Goal: Information Seeking & Learning: Check status

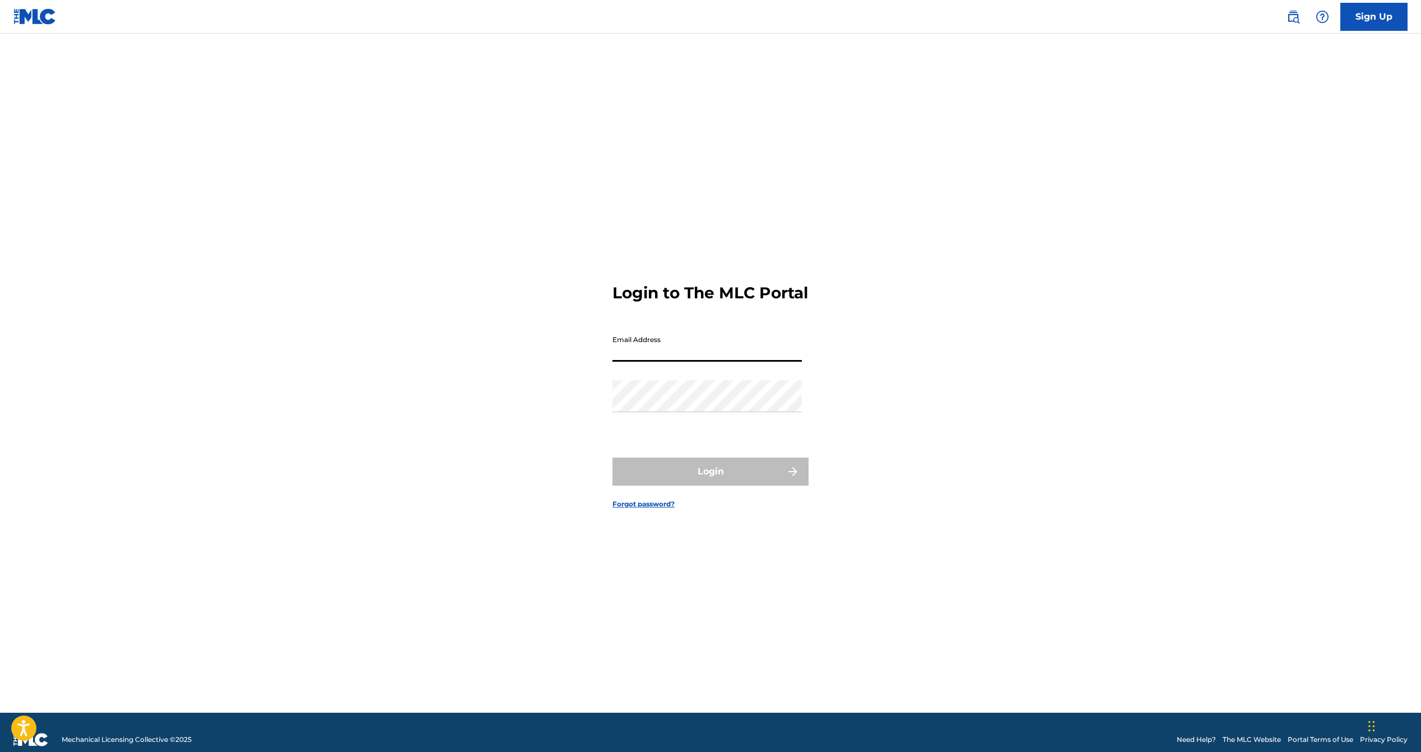
click at [637, 362] on input "Email Address" at bounding box center [707, 346] width 189 height 32
type input "[EMAIL_ADDRESS][DOMAIN_NAME]"
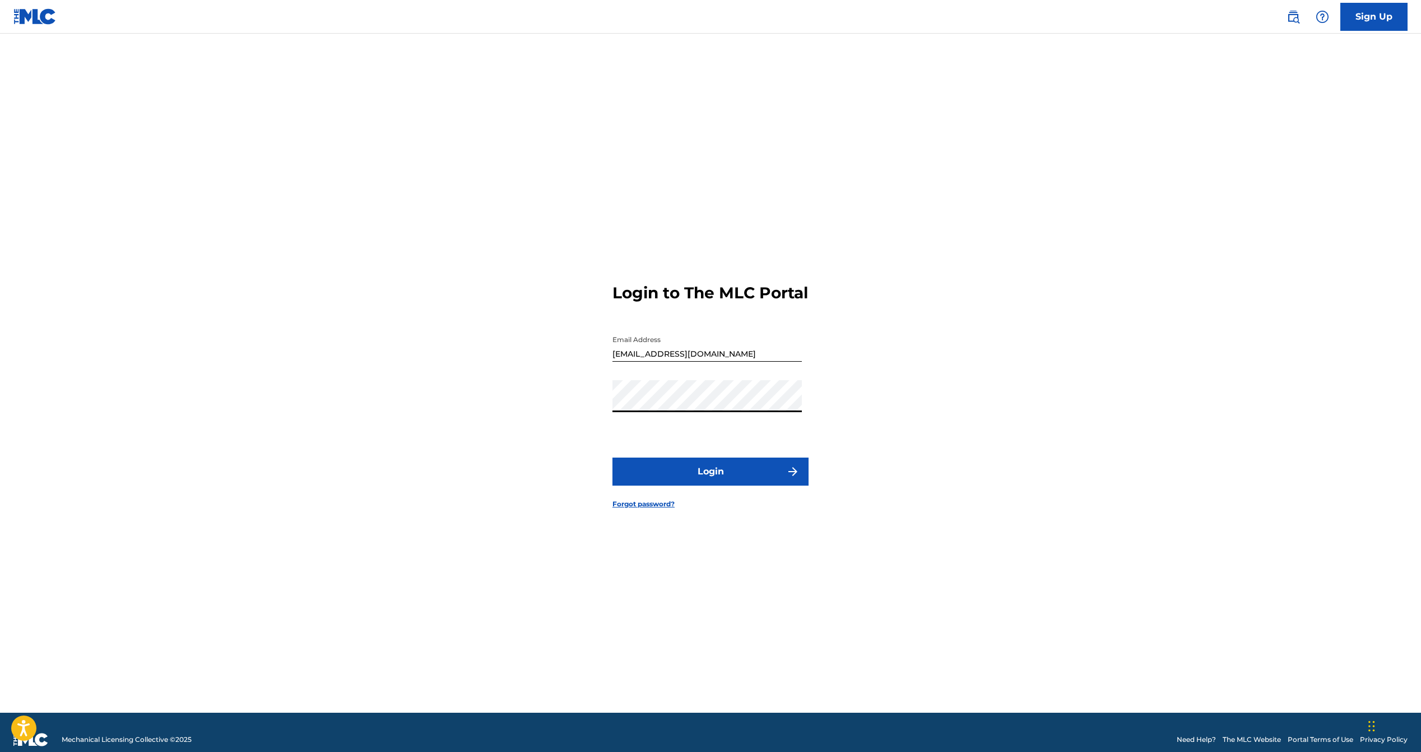
click at [613, 457] on button "Login" at bounding box center [711, 471] width 196 height 28
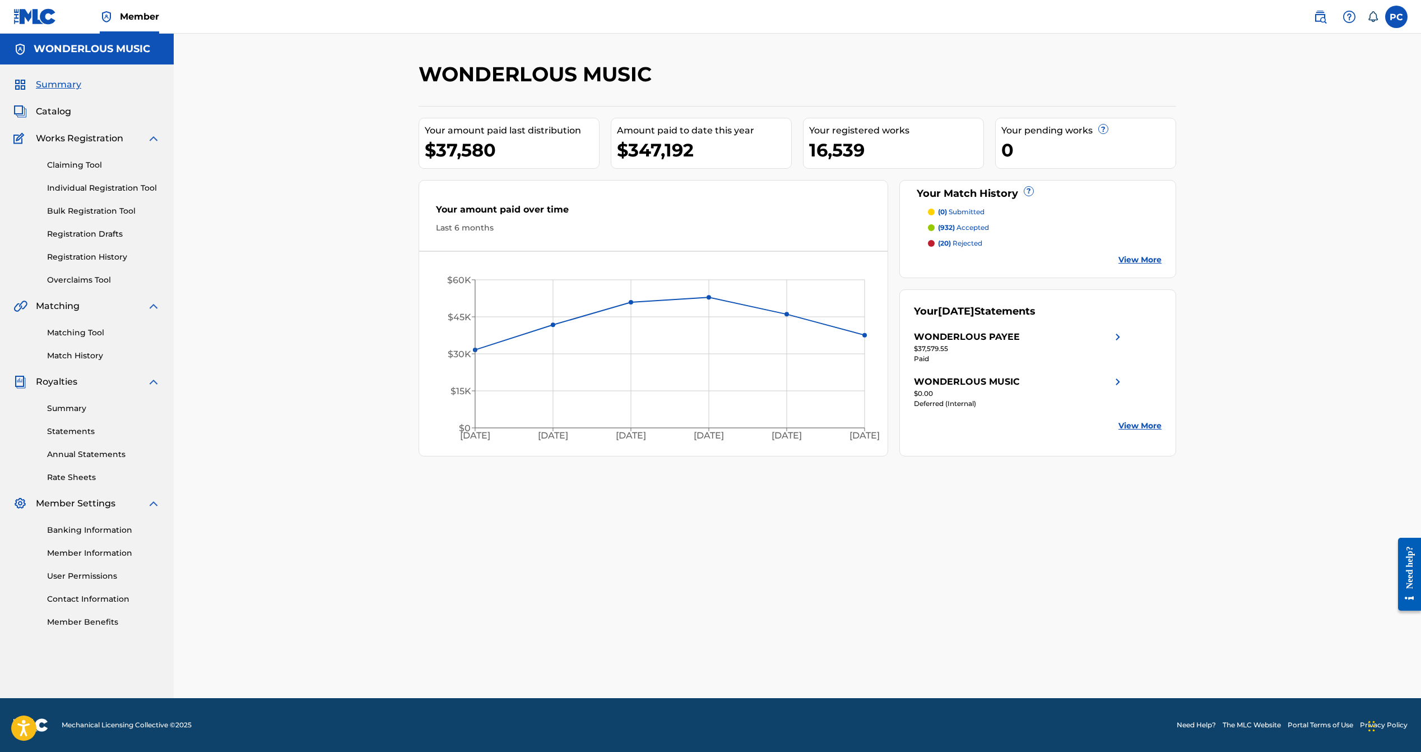
click at [41, 110] on span "Catalog" at bounding box center [53, 111] width 35 height 13
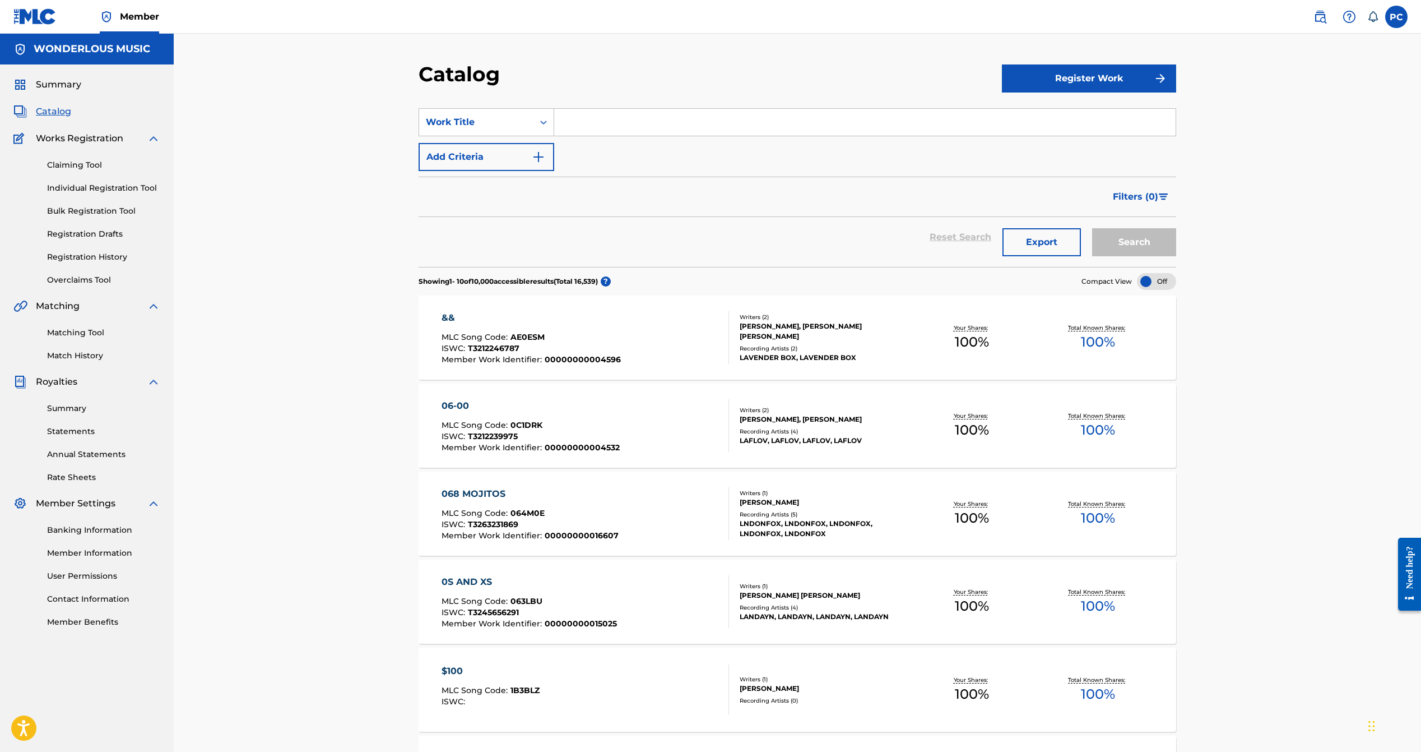
click at [636, 117] on input "Search Form" at bounding box center [865, 122] width 622 height 27
type input "east river"
click at [1092, 228] on button "Search" at bounding box center [1134, 242] width 84 height 28
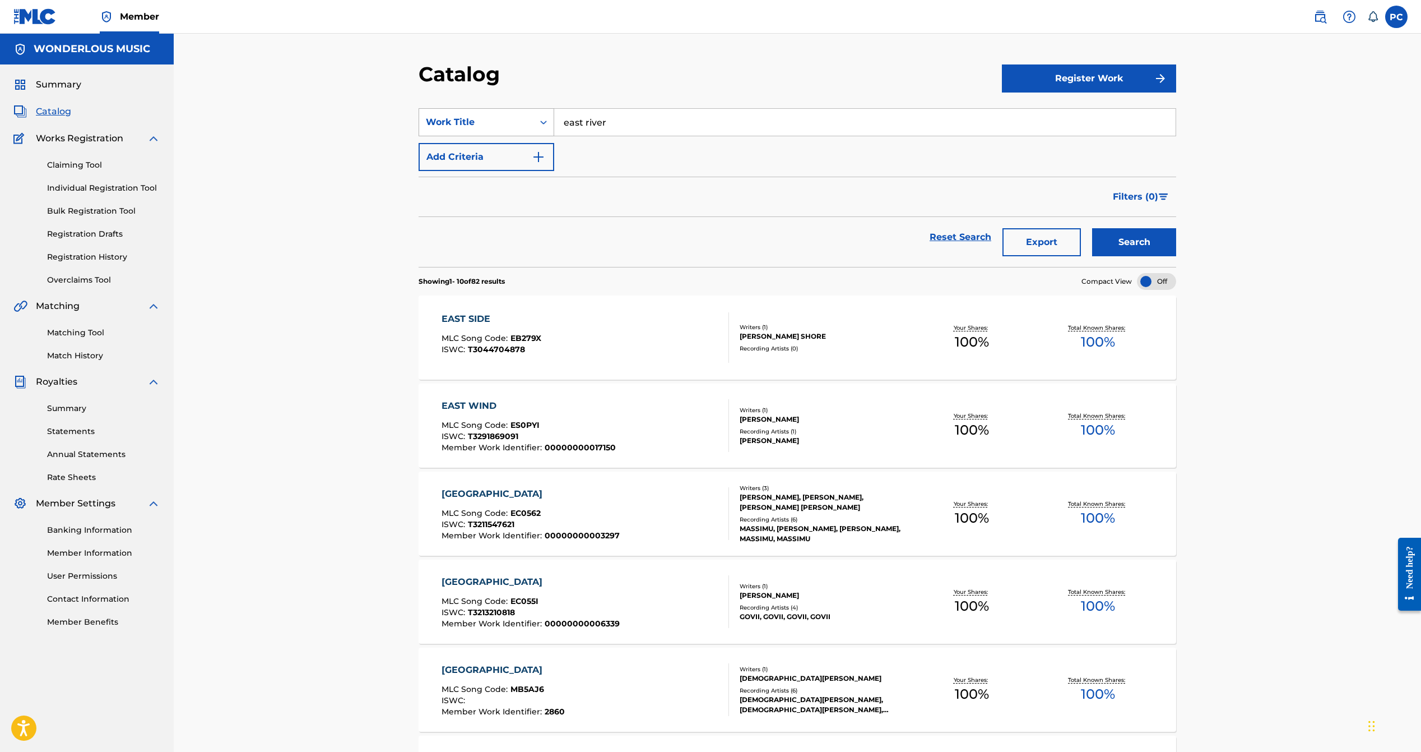
click at [448, 129] on div "Work Title" at bounding box center [476, 122] width 114 height 21
click at [441, 290] on div "Work Title" at bounding box center [486, 290] width 135 height 28
click at [578, 119] on input "Search Form" at bounding box center [865, 122] width 622 height 27
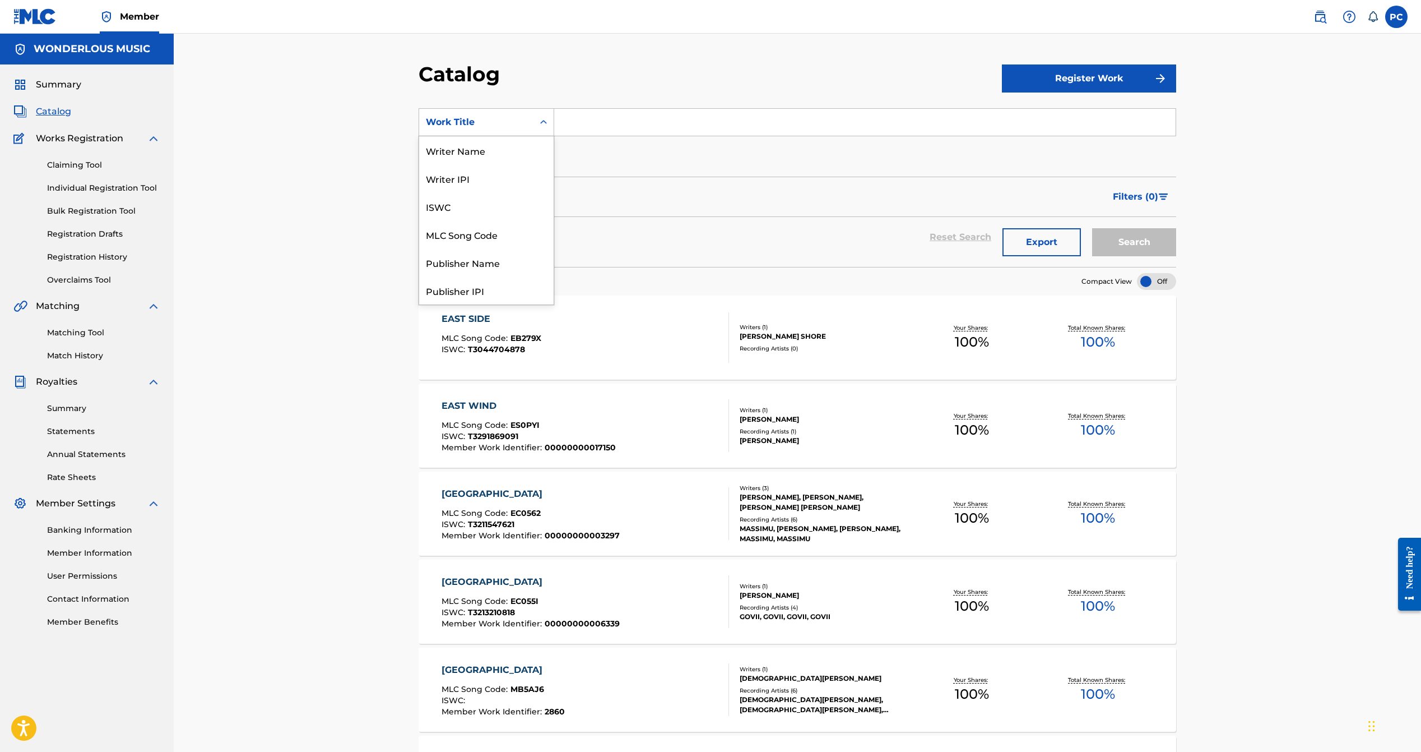
click at [528, 119] on div "Work Title" at bounding box center [476, 122] width 114 height 21
drag, startPoint x: 478, startPoint y: 230, endPoint x: 519, endPoint y: 193, distance: 55.6
click at [479, 229] on div "MLC Song Code" at bounding box center [486, 234] width 135 height 28
click at [596, 121] on input "Search Form" at bounding box center [865, 122] width 622 height 27
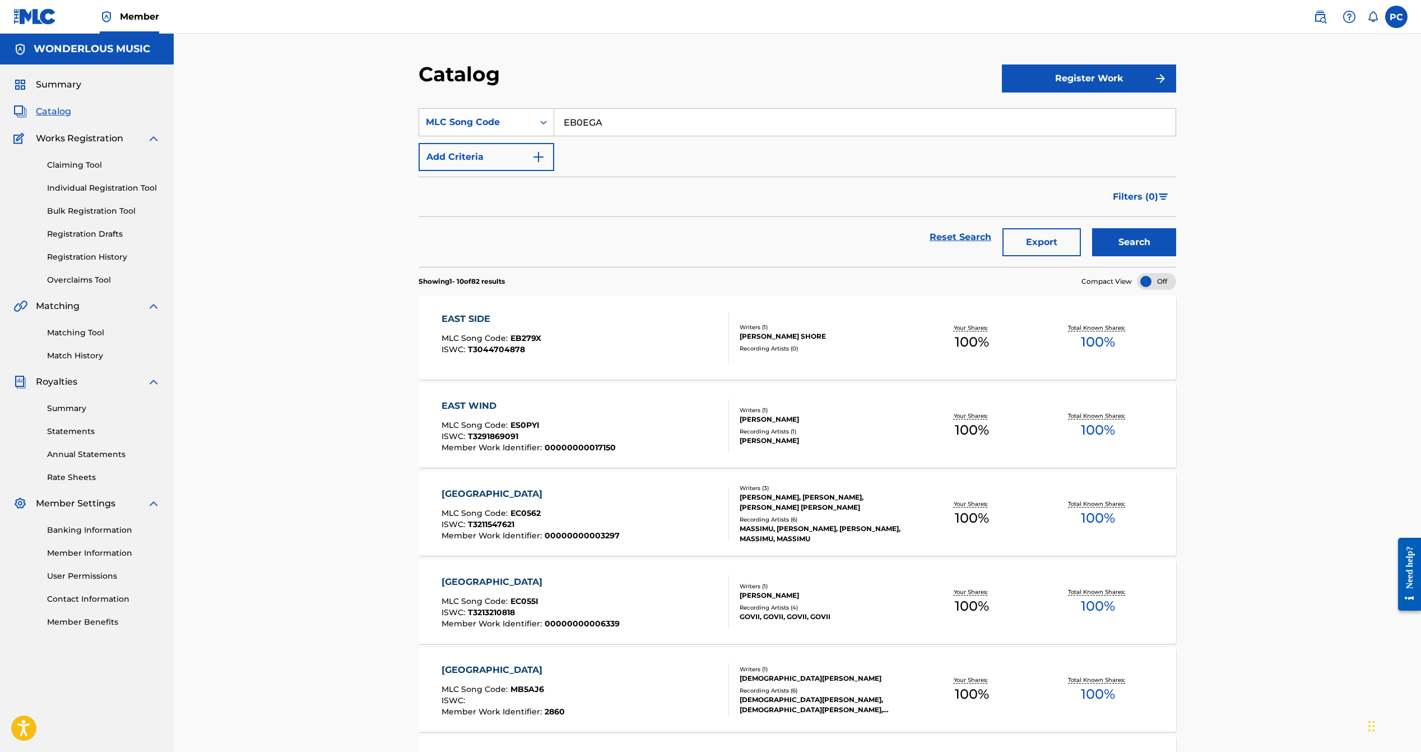
type input "EB0EGA"
click at [1147, 252] on button "Search" at bounding box center [1134, 242] width 84 height 28
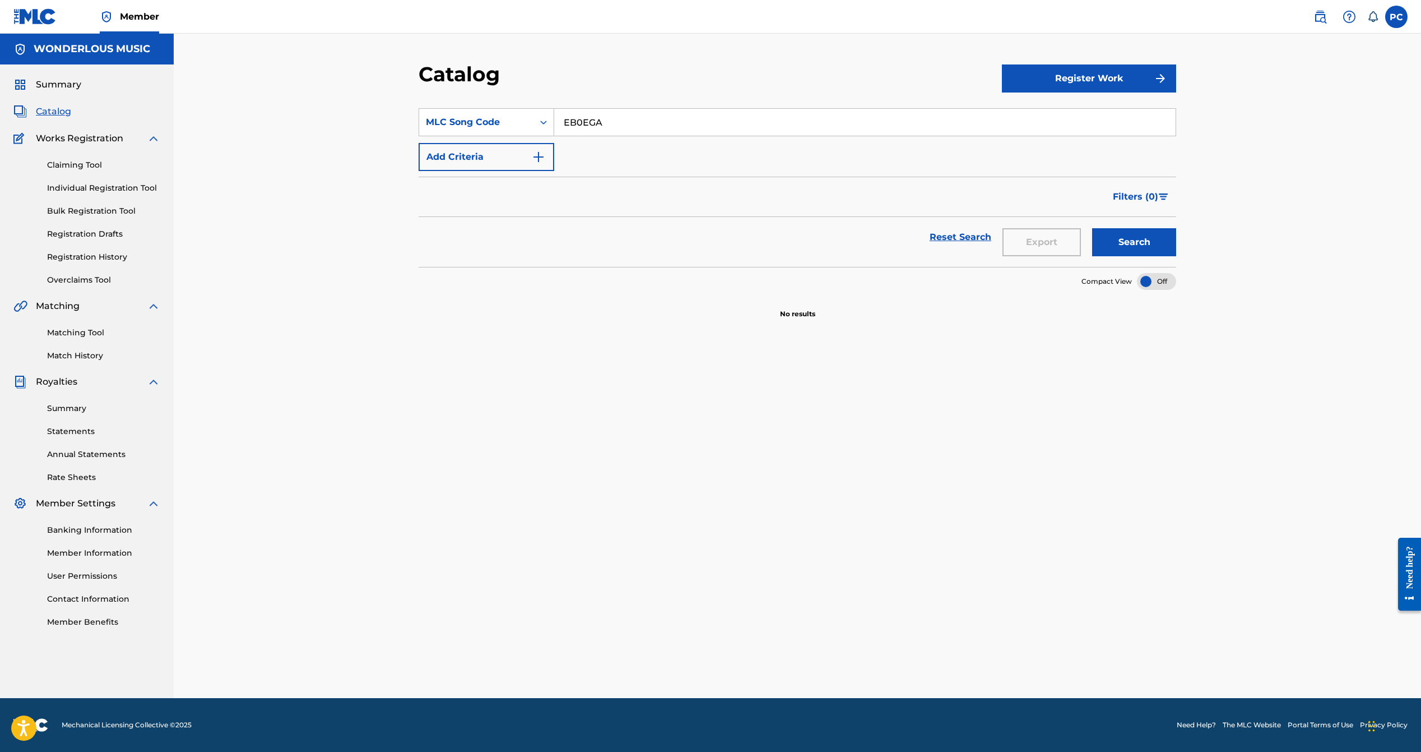
click at [87, 252] on link "Registration History" at bounding box center [103, 257] width 113 height 12
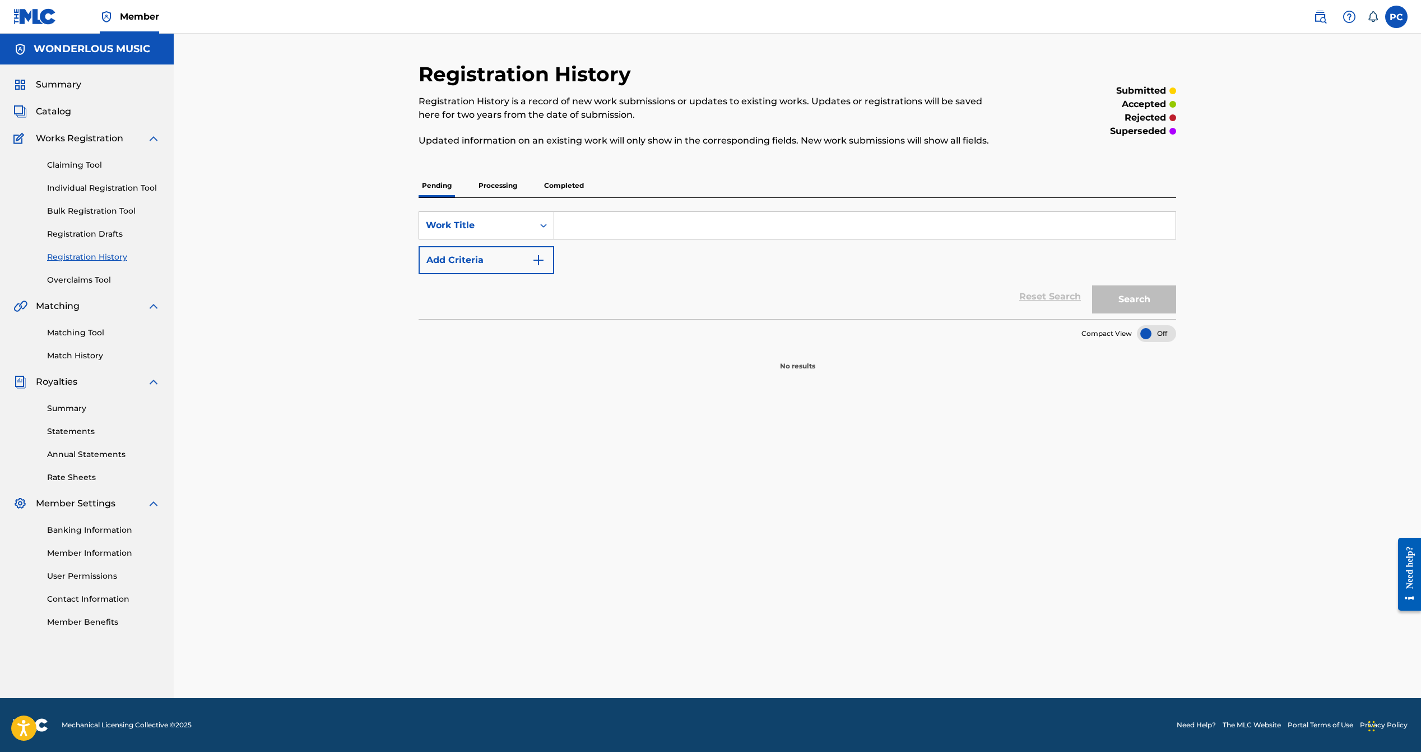
click at [73, 166] on link "Claiming Tool" at bounding box center [103, 165] width 113 height 12
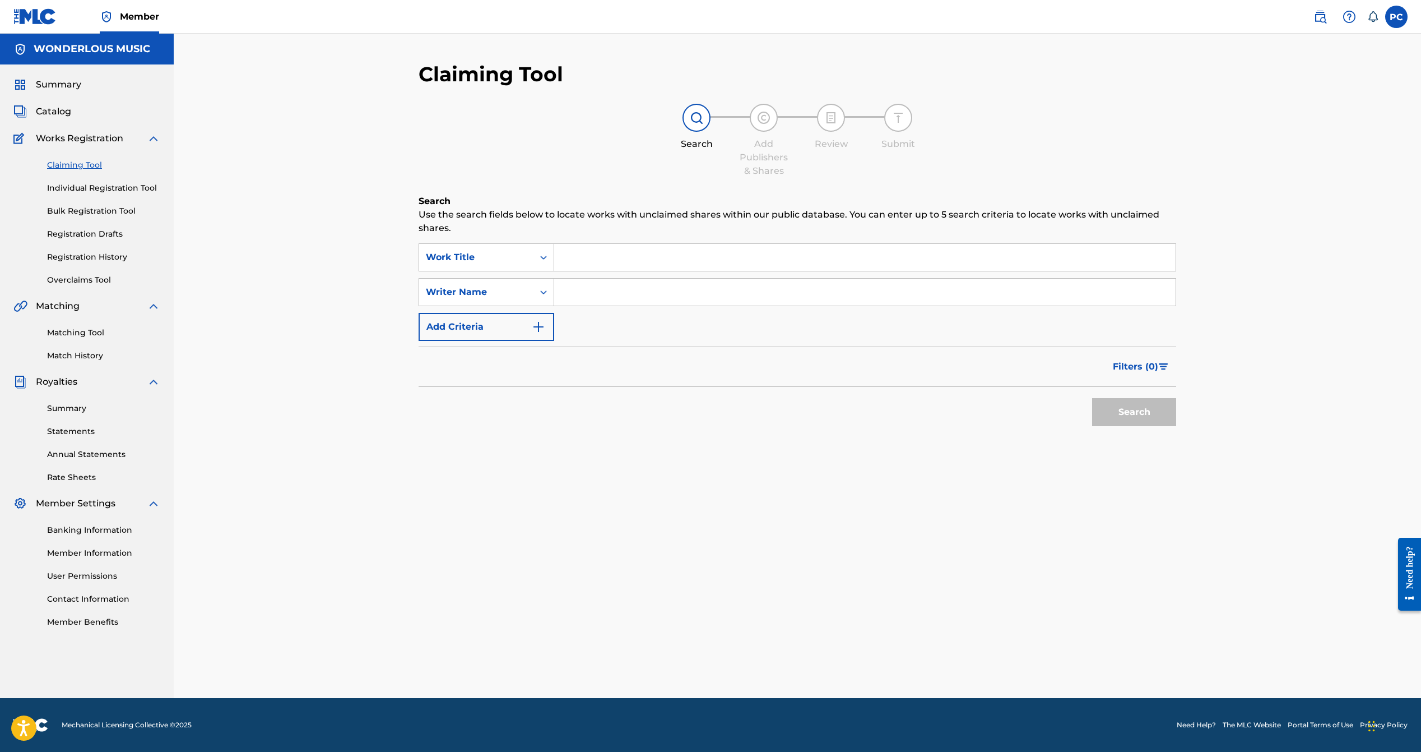
click at [84, 186] on link "Individual Registration Tool" at bounding box center [103, 188] width 113 height 12
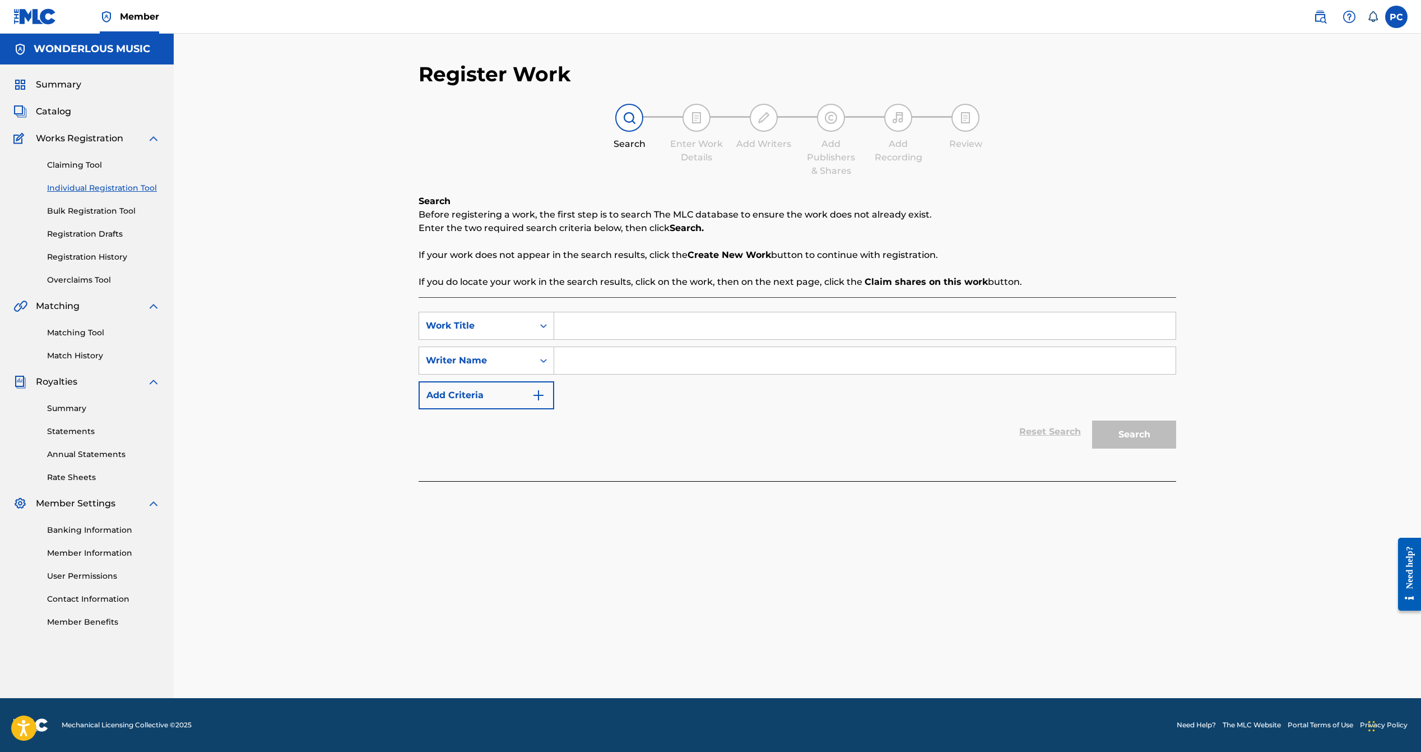
click at [97, 210] on link "Bulk Registration Tool" at bounding box center [103, 211] width 113 height 12
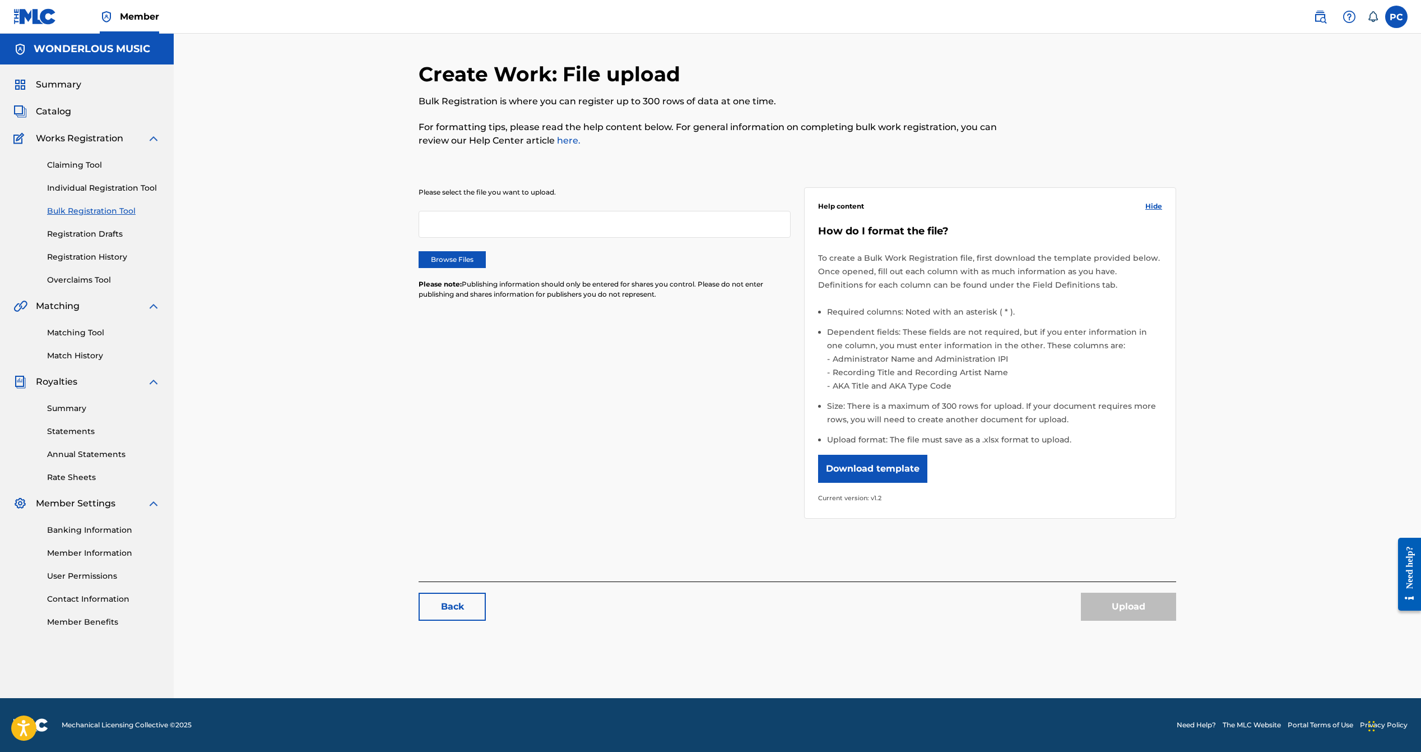
click at [91, 225] on div "Claiming Tool Individual Registration Tool Bulk Registration Tool Registration …" at bounding box center [86, 215] width 147 height 141
click at [89, 228] on link "Registration Drafts" at bounding box center [103, 234] width 113 height 12
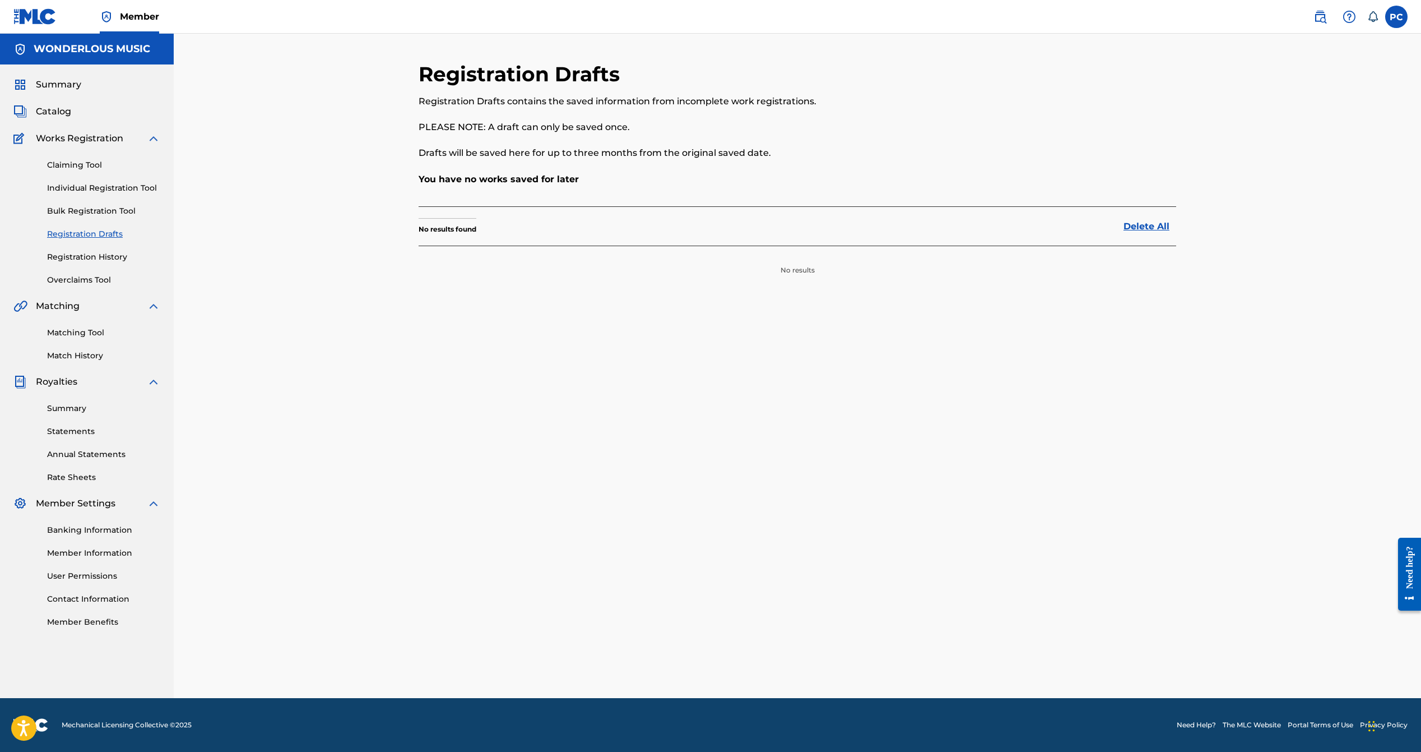
click at [90, 254] on link "Registration History" at bounding box center [103, 257] width 113 height 12
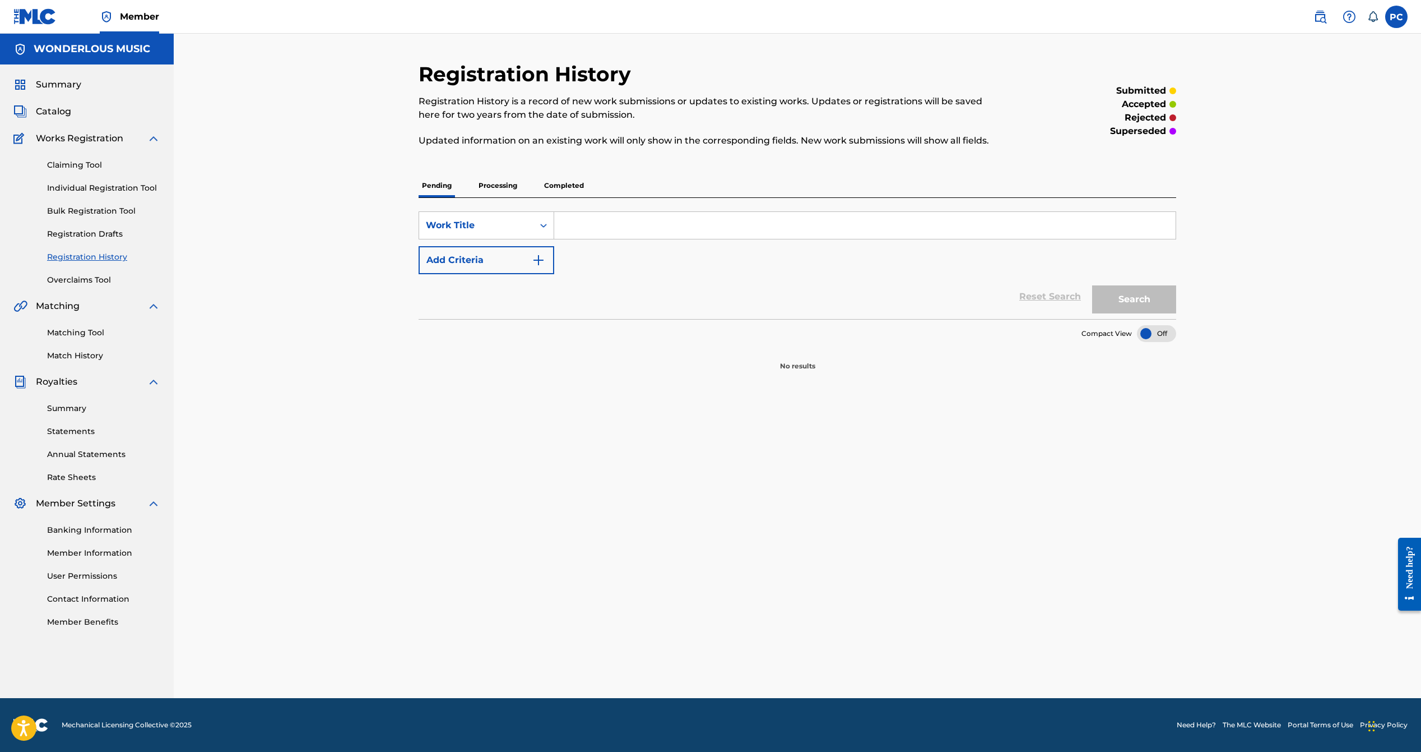
click at [501, 184] on p "Processing" at bounding box center [497, 186] width 45 height 24
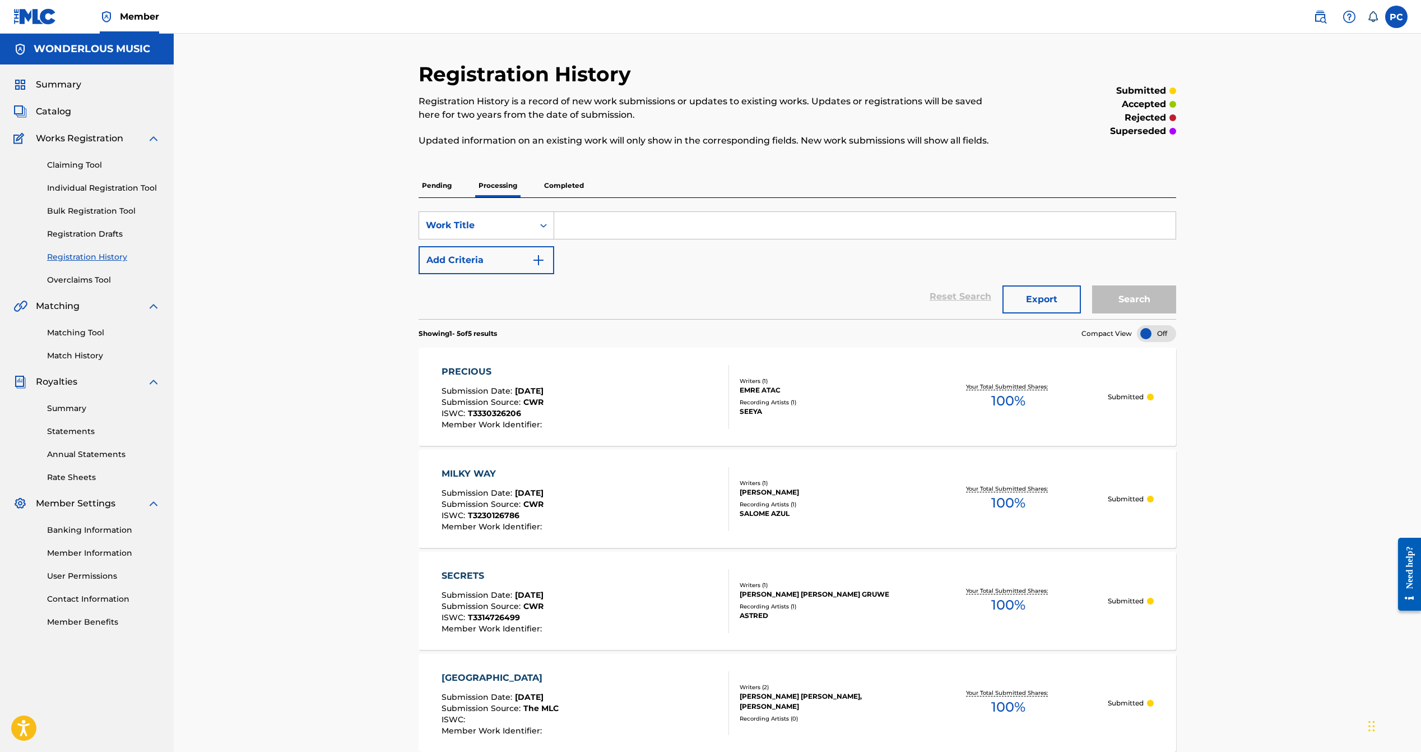
click at [606, 222] on input "Search Form" at bounding box center [865, 225] width 622 height 27
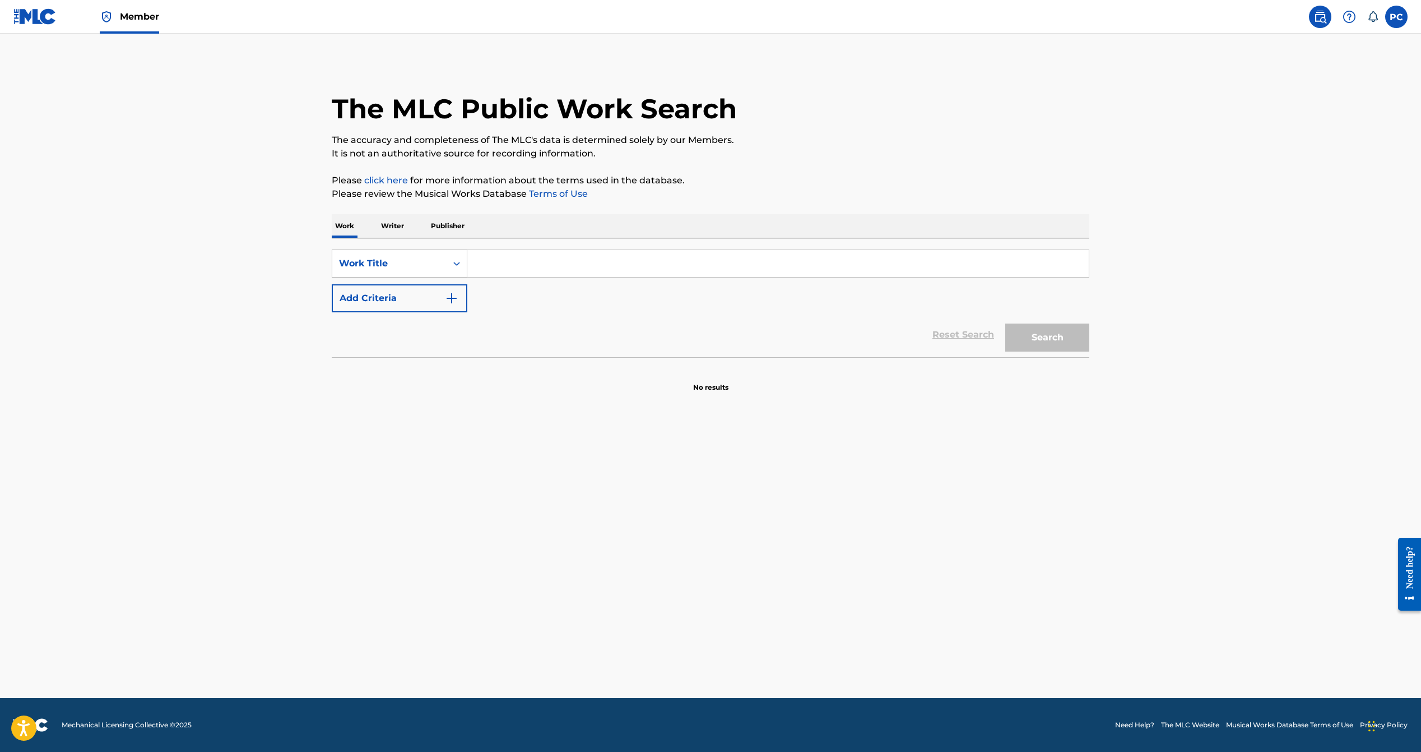
click at [455, 260] on icon "Search Form" at bounding box center [456, 263] width 11 height 11
drag, startPoint x: 427, startPoint y: 293, endPoint x: 468, endPoint y: 282, distance: 42.8
click at [431, 293] on div "MLC Song Code" at bounding box center [399, 291] width 135 height 28
click at [511, 258] on input "Search Form" at bounding box center [778, 263] width 622 height 27
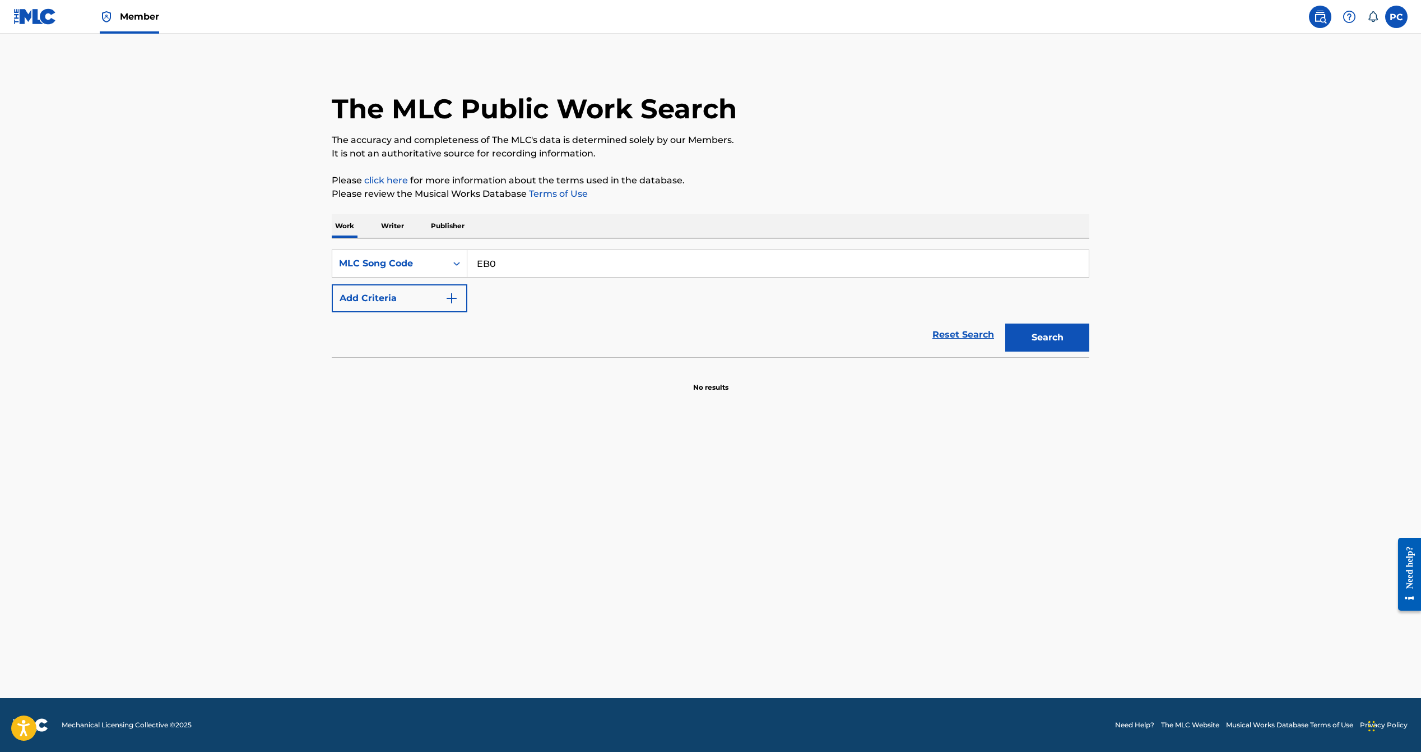
type input "EB0EGA"
click at [1074, 336] on button "Search" at bounding box center [1048, 337] width 84 height 28
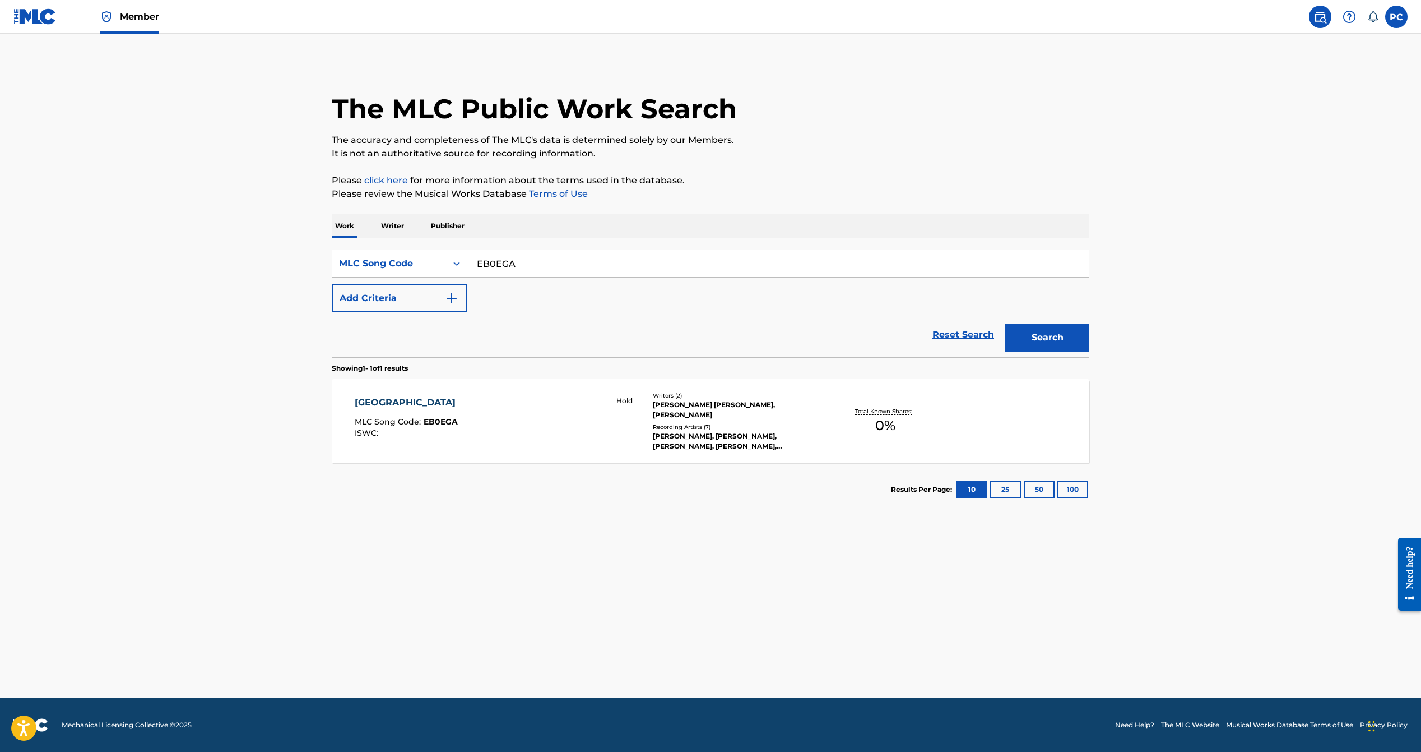
click at [886, 421] on span "0 %" at bounding box center [885, 425] width 20 height 20
